Goal: Navigation & Orientation: Find specific page/section

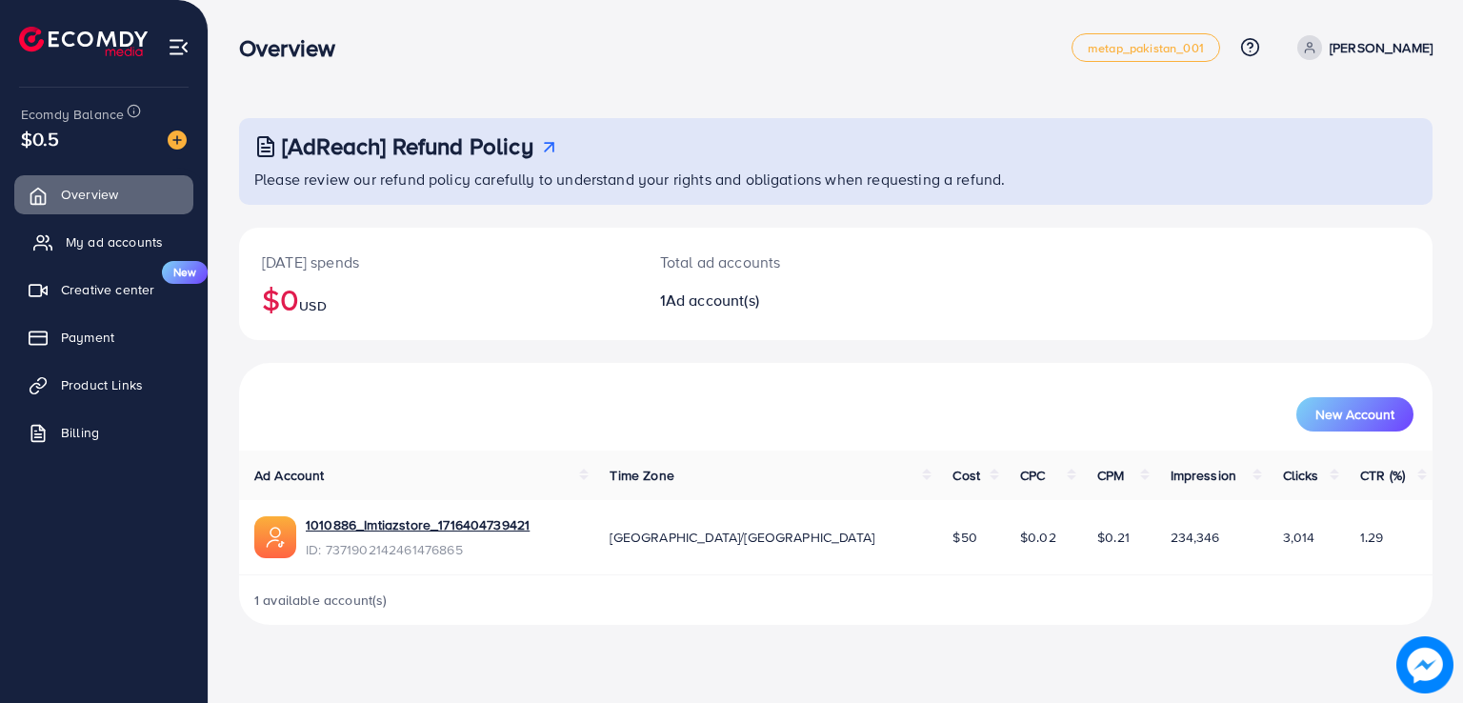
click at [156, 244] on span "My ad accounts" at bounding box center [114, 241] width 97 height 19
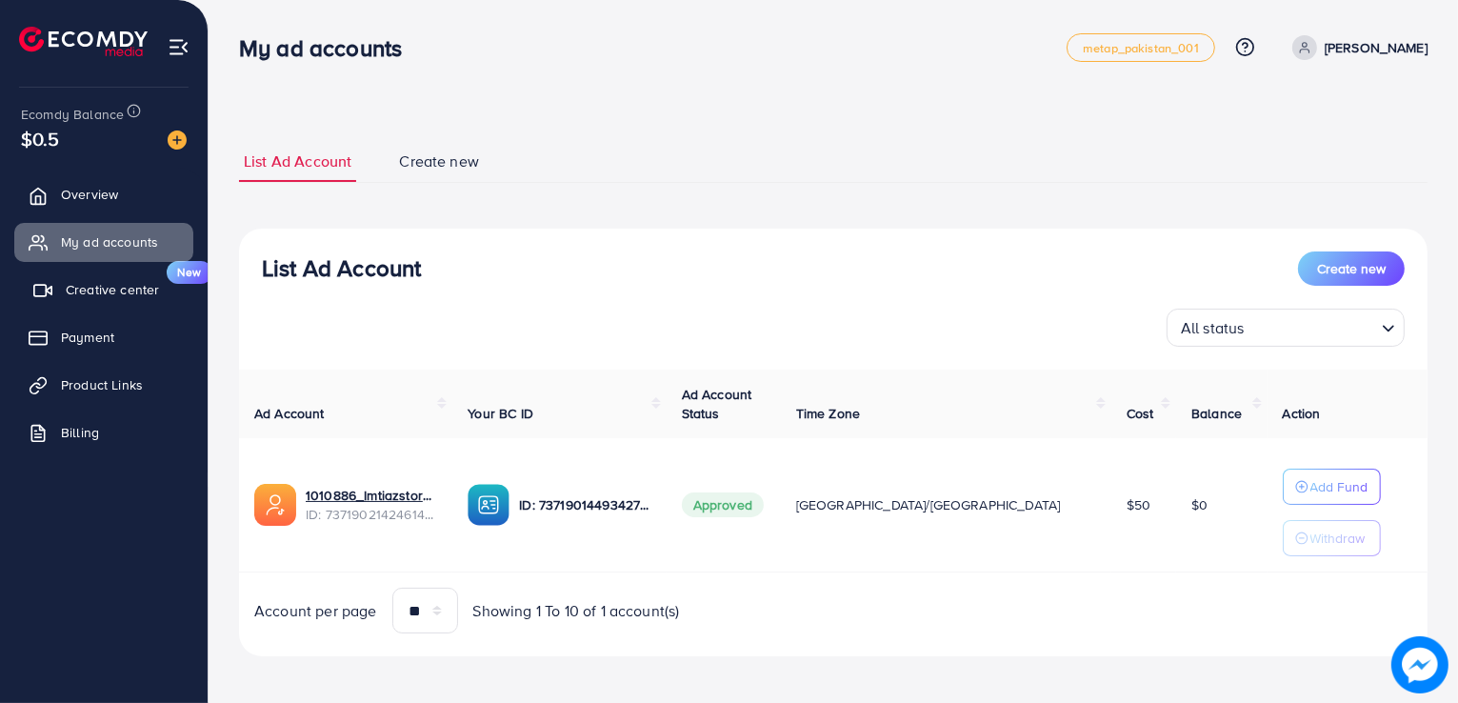
click at [161, 307] on link "Creative center New" at bounding box center [103, 289] width 179 height 38
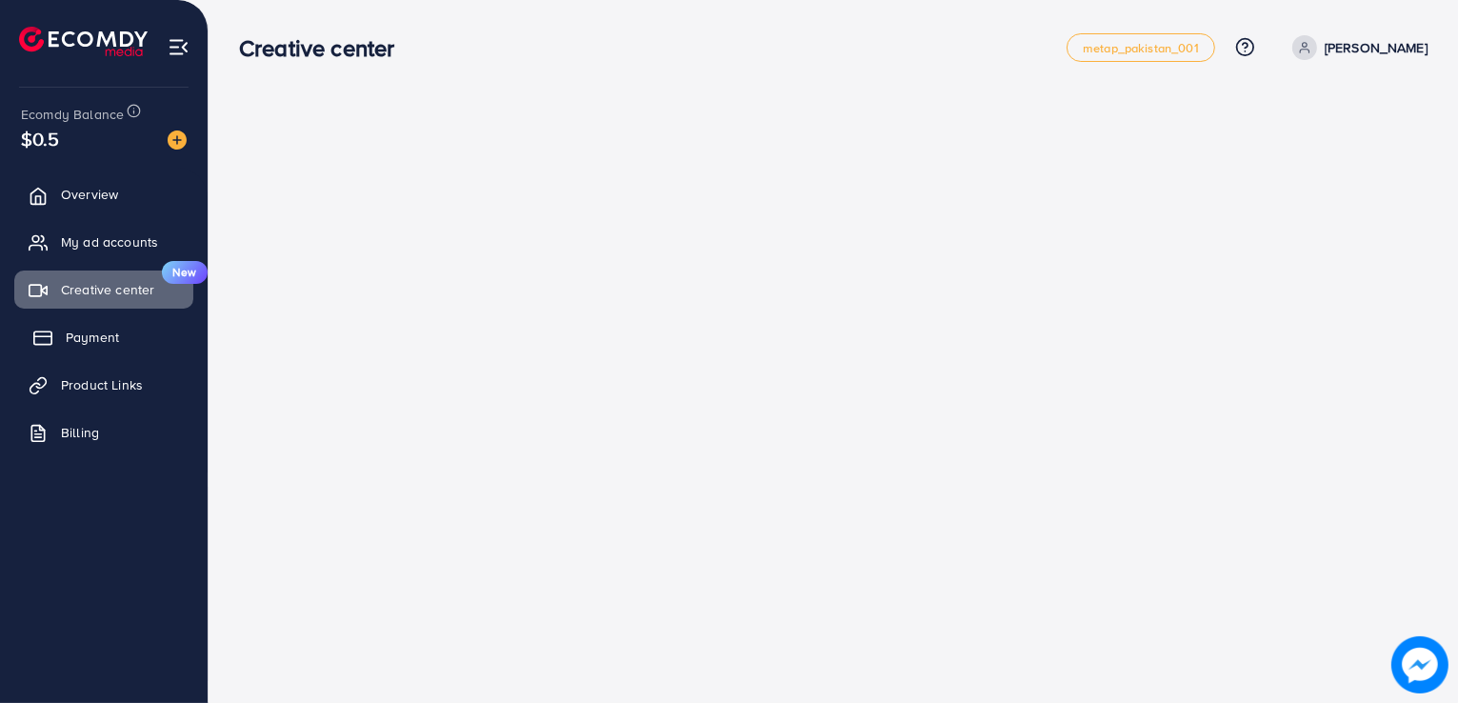
click at [149, 345] on link "Payment" at bounding box center [103, 337] width 179 height 38
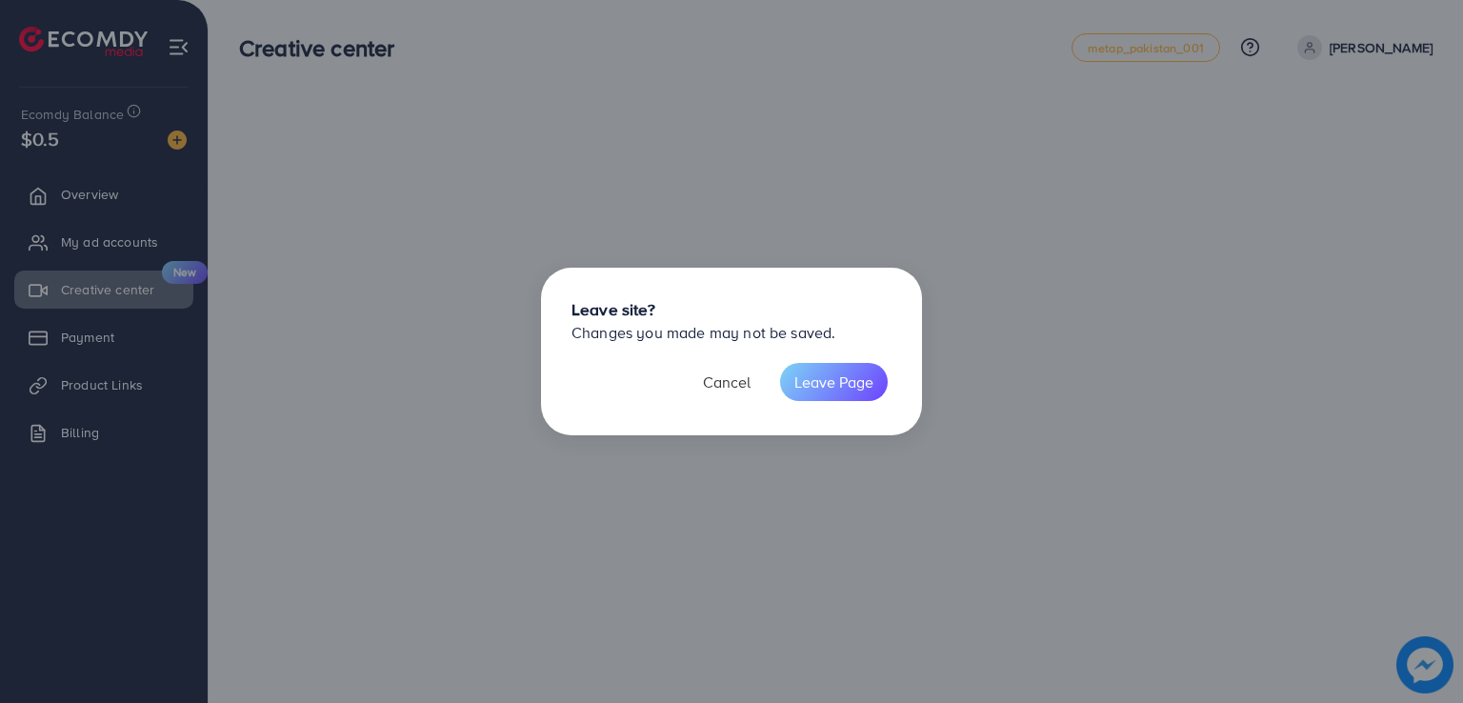
click at [720, 386] on button "Cancel" at bounding box center [727, 382] width 76 height 38
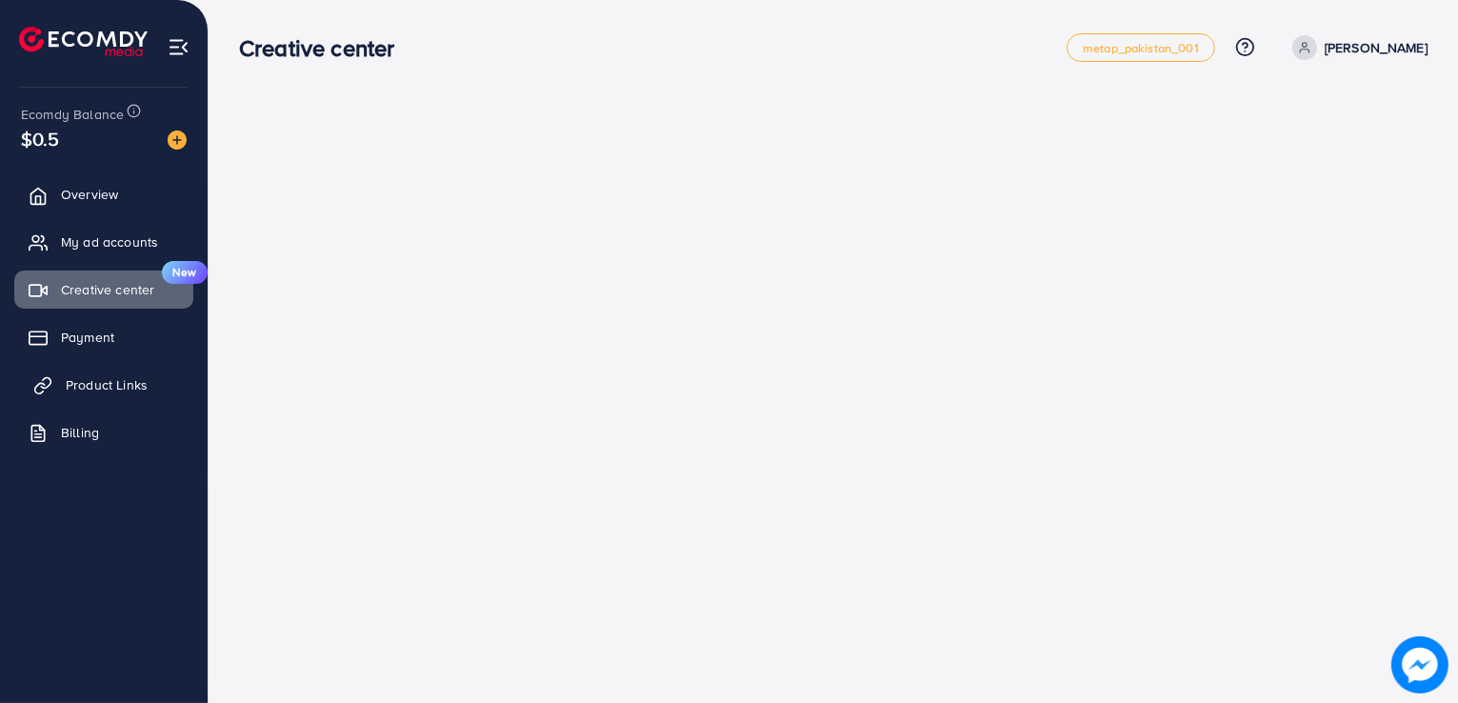
click at [139, 384] on span "Product Links" at bounding box center [107, 384] width 82 height 19
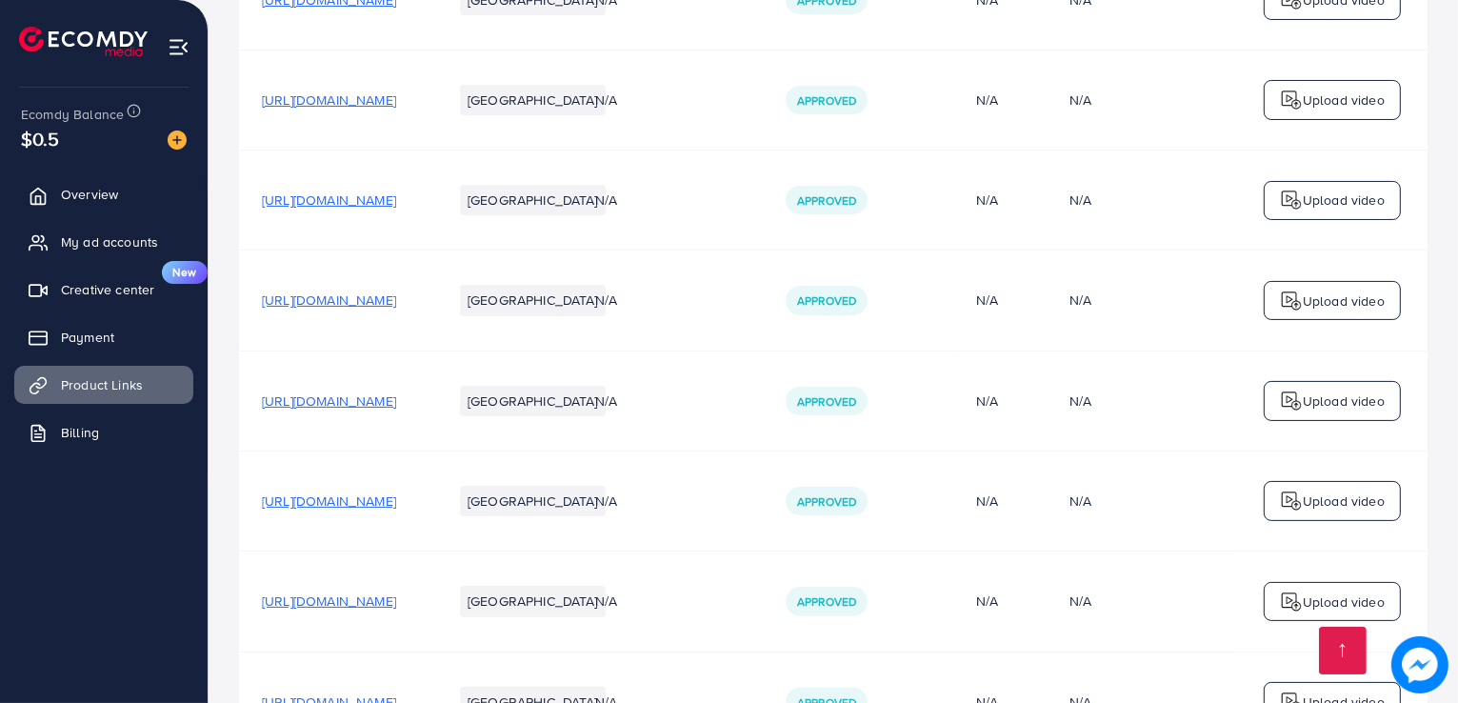
scroll to position [550, 0]
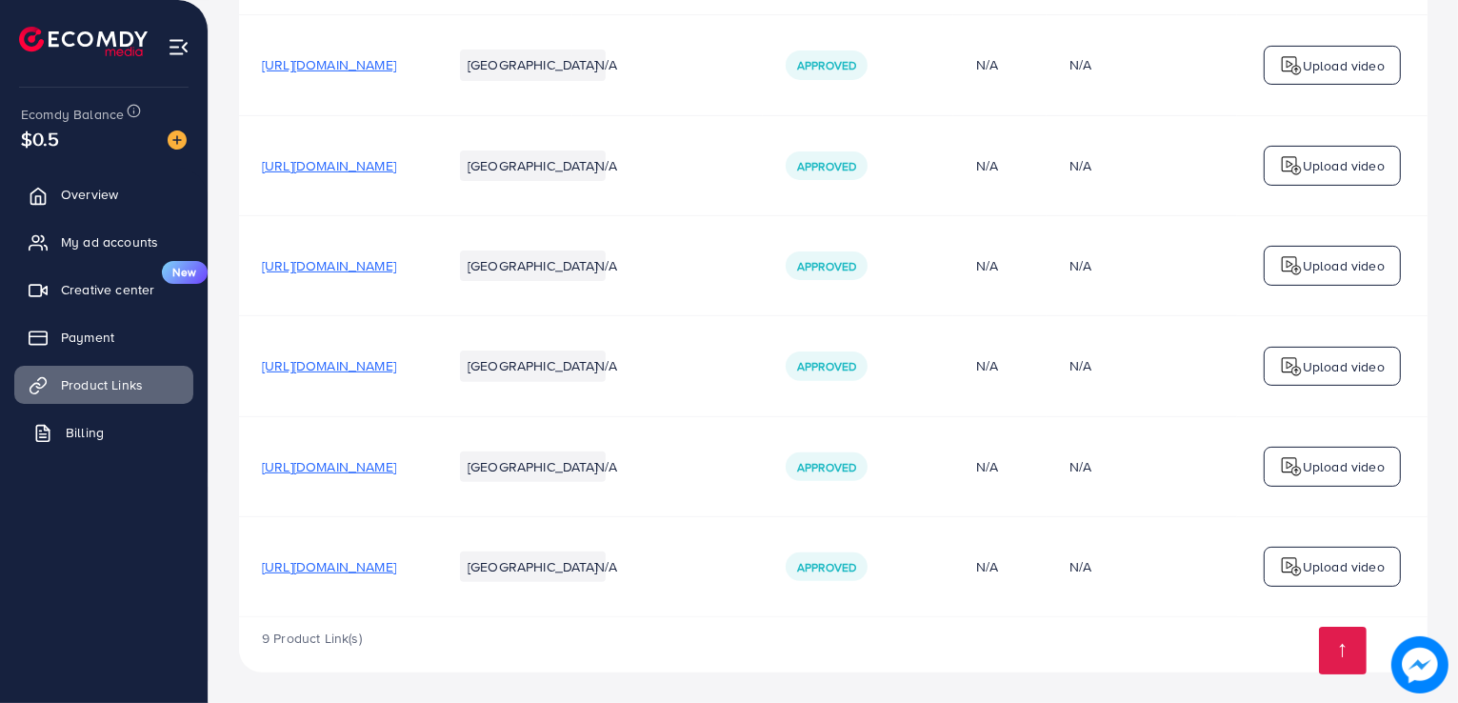
click at [130, 424] on link "Billing" at bounding box center [103, 432] width 179 height 38
